Goal: Task Accomplishment & Management: Complete application form

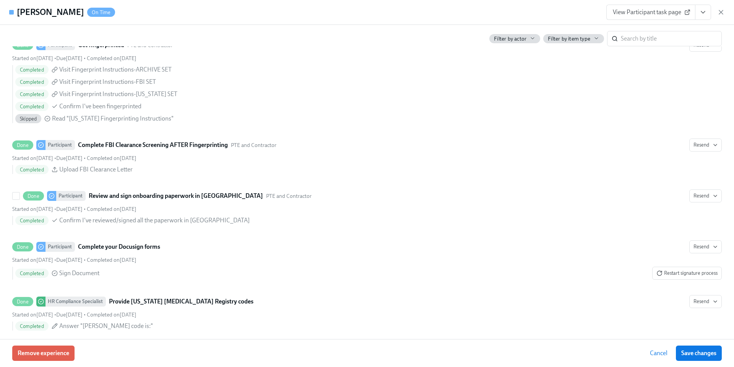
scroll to position [998, 0]
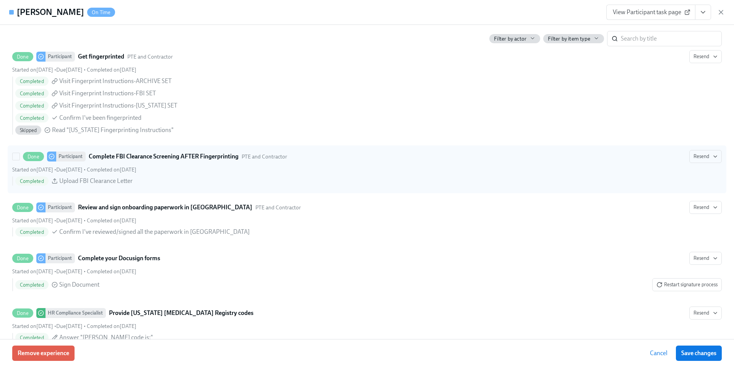
click at [88, 179] on span "Upload FBI Clearance Letter" at bounding box center [95, 181] width 73 height 8
click at [20, 160] on input "Done Participant Complete FBI Clearance Screening AFTER Fingerprinting PTE and …" at bounding box center [16, 156] width 7 height 7
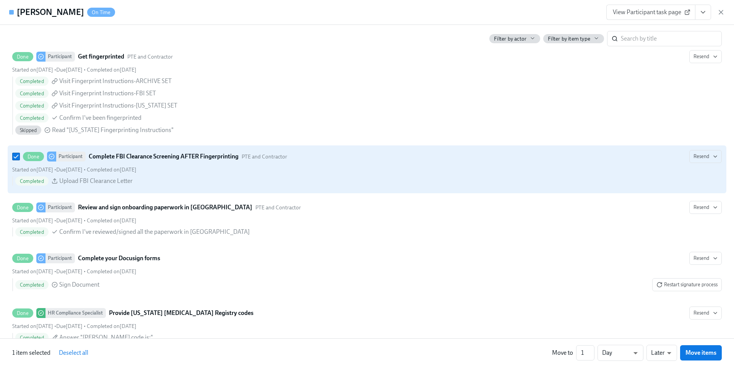
click at [88, 179] on span "Upload FBI Clearance Letter" at bounding box center [95, 181] width 73 height 8
click at [20, 160] on input "Done Participant Complete FBI Clearance Screening AFTER Fingerprinting PTE and …" at bounding box center [16, 156] width 7 height 7
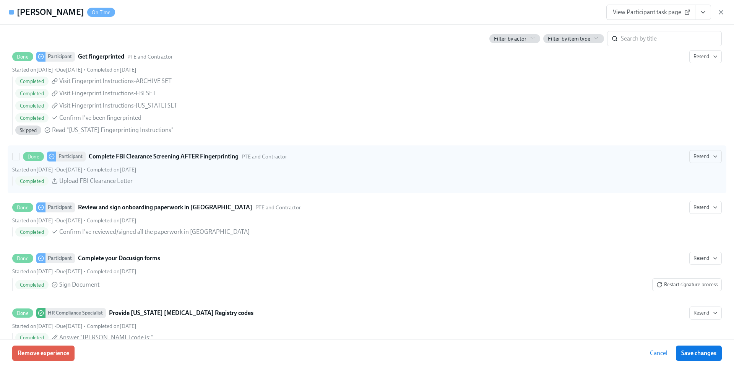
click at [142, 157] on strong "Complete FBI Clearance Screening AFTER Fingerprinting" at bounding box center [164, 156] width 150 height 9
click at [20, 157] on input "Done Participant Complete FBI Clearance Screening AFTER Fingerprinting PTE and …" at bounding box center [16, 156] width 7 height 7
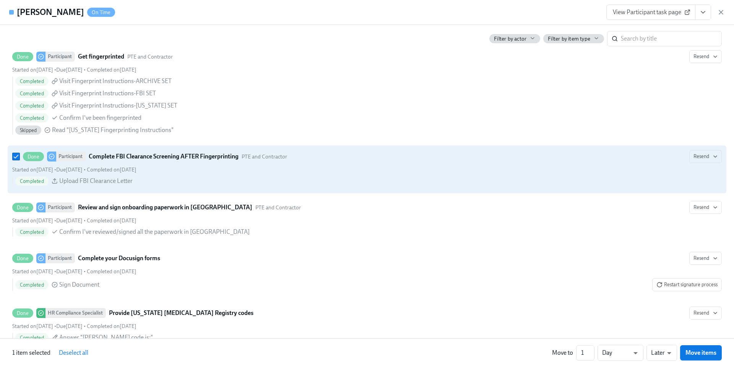
click at [142, 157] on strong "Complete FBI Clearance Screening AFTER Fingerprinting" at bounding box center [164, 156] width 150 height 9
click at [20, 157] on input "Done Participant Complete FBI Clearance Screening AFTER Fingerprinting PTE and …" at bounding box center [16, 156] width 7 height 7
checkbox input "false"
